Goal: Find specific page/section: Find specific page/section

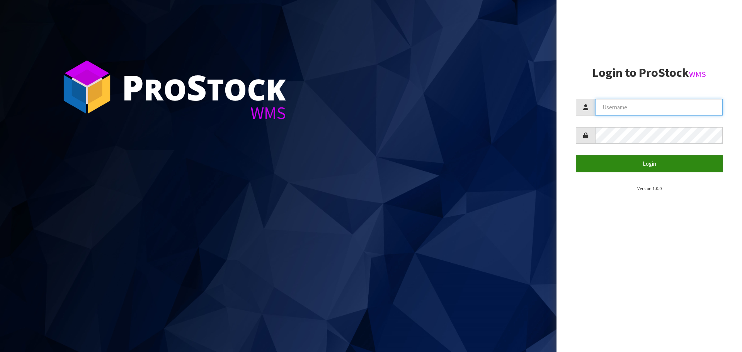
type input "[EMAIL_ADDRESS][DOMAIN_NAME]"
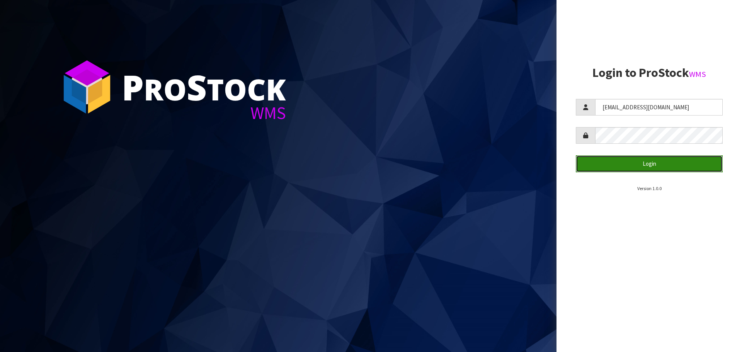
click at [367, 163] on button "Login" at bounding box center [649, 163] width 147 height 17
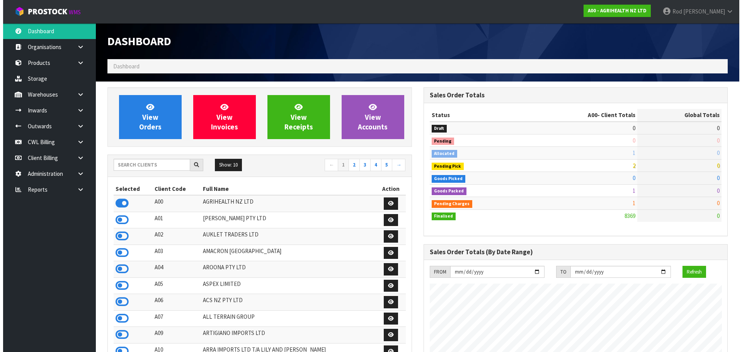
scroll to position [585, 316]
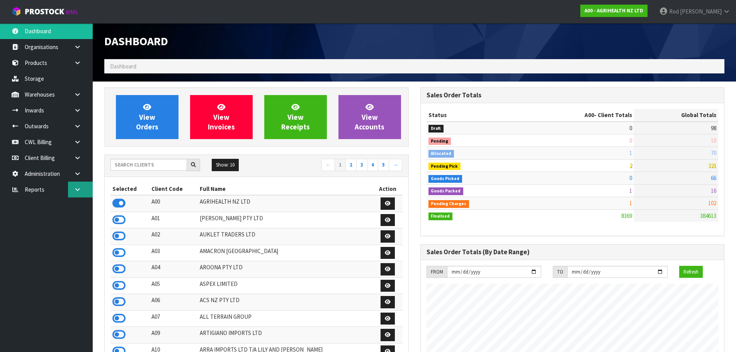
click at [78, 189] on icon at bounding box center [77, 190] width 7 height 6
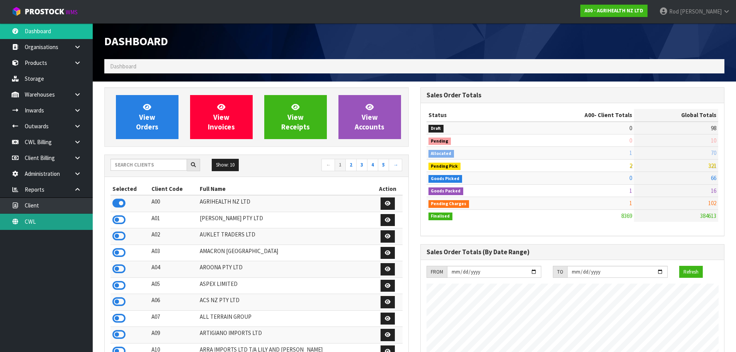
click at [33, 218] on link "CWL" at bounding box center [46, 222] width 93 height 16
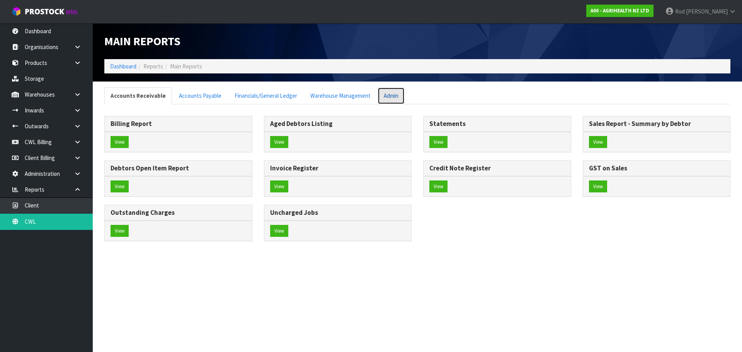
click at [367, 92] on link "Admin" at bounding box center [390, 95] width 27 height 17
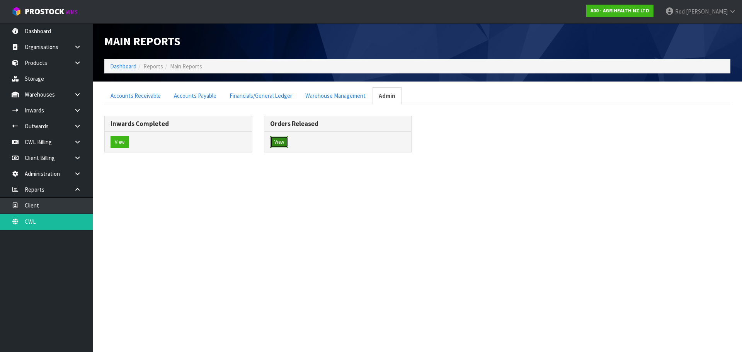
click at [287, 143] on button "View" at bounding box center [279, 142] width 18 height 12
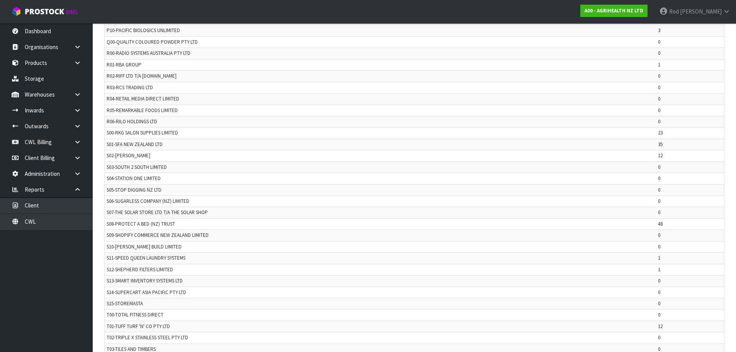
scroll to position [1548, 0]
